Goal: Navigation & Orientation: Find specific page/section

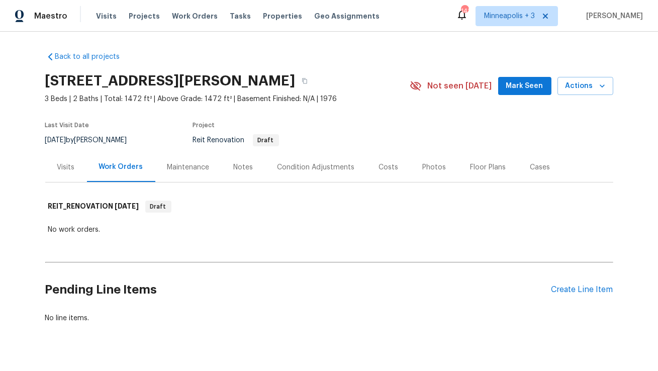
scroll to position [20, 0]
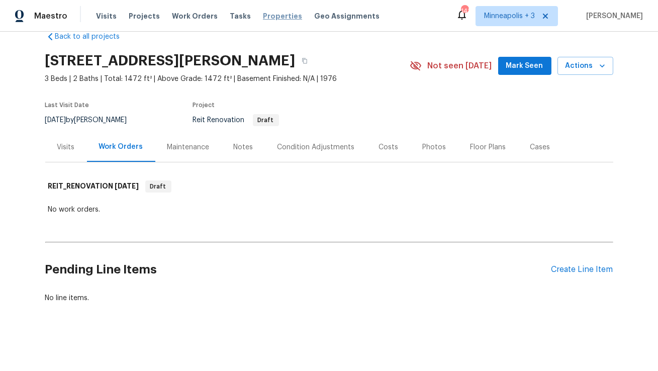
click at [267, 16] on span "Properties" at bounding box center [282, 16] width 39 height 10
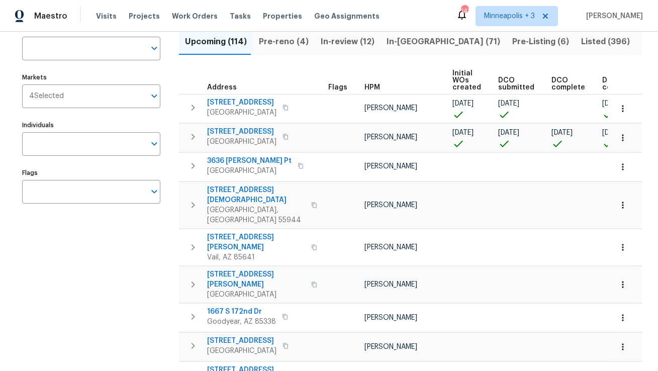
scroll to position [76, 0]
click at [43, 20] on span "Maestro" at bounding box center [50, 16] width 33 height 10
